Goal: Information Seeking & Learning: Find specific fact

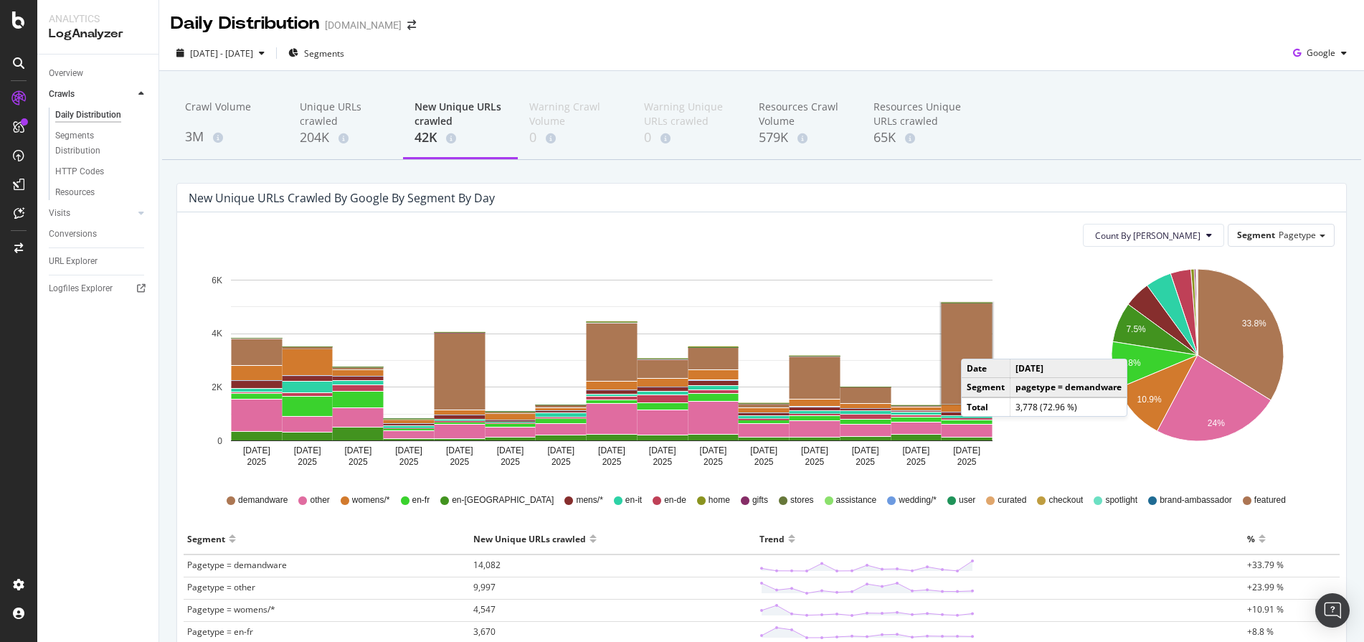
click at [976, 344] on rect "A chart." at bounding box center [967, 353] width 51 height 100
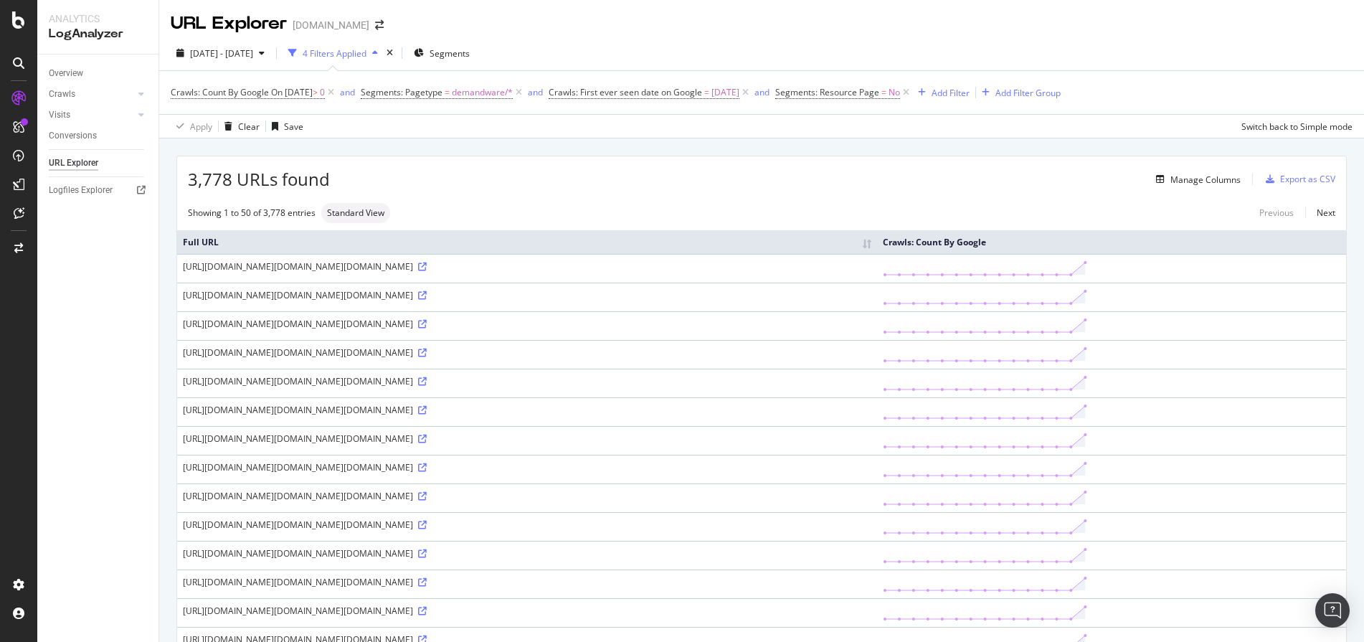
drag, startPoint x: 668, startPoint y: 266, endPoint x: 529, endPoint y: 269, distance: 139.2
click at [529, 269] on div "[URL][DOMAIN_NAME][DOMAIN_NAME][DOMAIN_NAME]" at bounding box center [527, 266] width 689 height 12
copy div "BloomReach-GetRecommendations"
